Goal: Find specific page/section: Find specific page/section

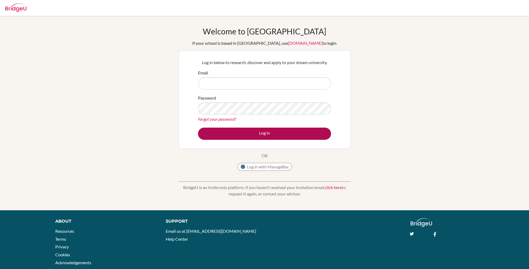
type input "[EMAIL_ADDRESS][DOMAIN_NAME]"
click at [259, 132] on button "Log in" at bounding box center [264, 133] width 133 height 12
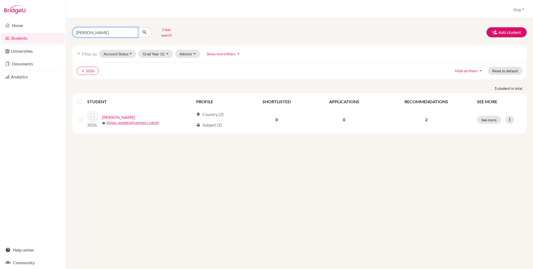
drag, startPoint x: 132, startPoint y: 31, endPoint x: 70, endPoint y: 31, distance: 61.9
click at [70, 31] on div "sankaye Clear search" at bounding box center [145, 32] width 154 height 14
click at [81, 28] on input "sankaye" at bounding box center [105, 32] width 66 height 10
type input "fairclough"
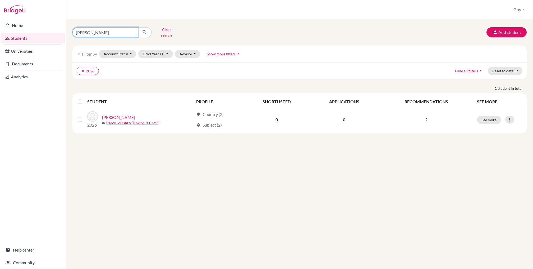
click button "submit" at bounding box center [145, 32] width 14 height 10
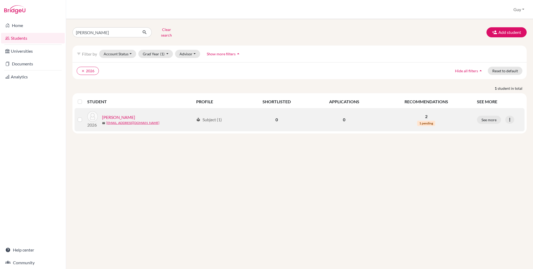
click at [121, 114] on link "Fairclough, Theo" at bounding box center [118, 117] width 33 height 6
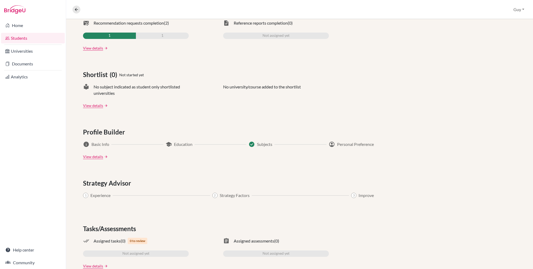
scroll to position [185, 0]
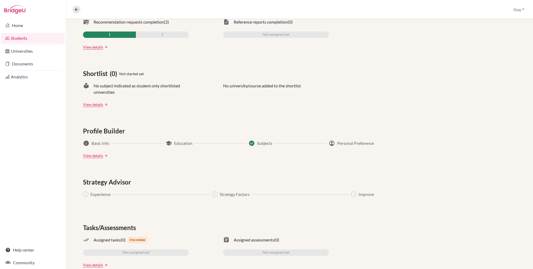
click at [98, 47] on link "View details" at bounding box center [93, 47] width 20 height 6
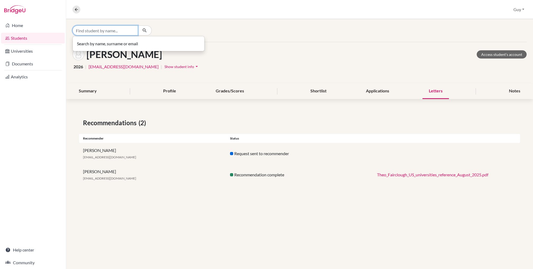
click at [118, 30] on input "Find student by name..." at bounding box center [105, 30] width 66 height 10
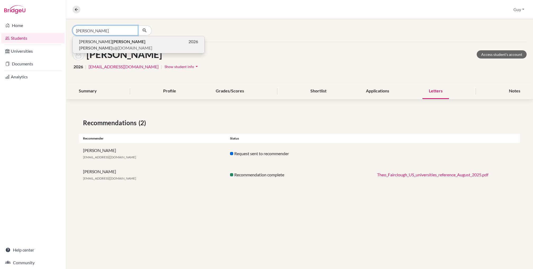
type input "poddar"
click at [109, 46] on span "poddar s@stpaulsschool.org.uk" at bounding box center [115, 48] width 73 height 6
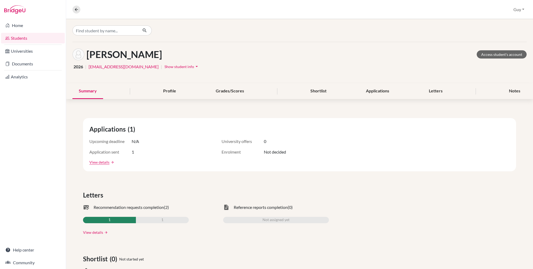
click at [95, 232] on link "View details" at bounding box center [93, 232] width 20 height 6
